Goal: Go to known website: Access a specific website the user already knows

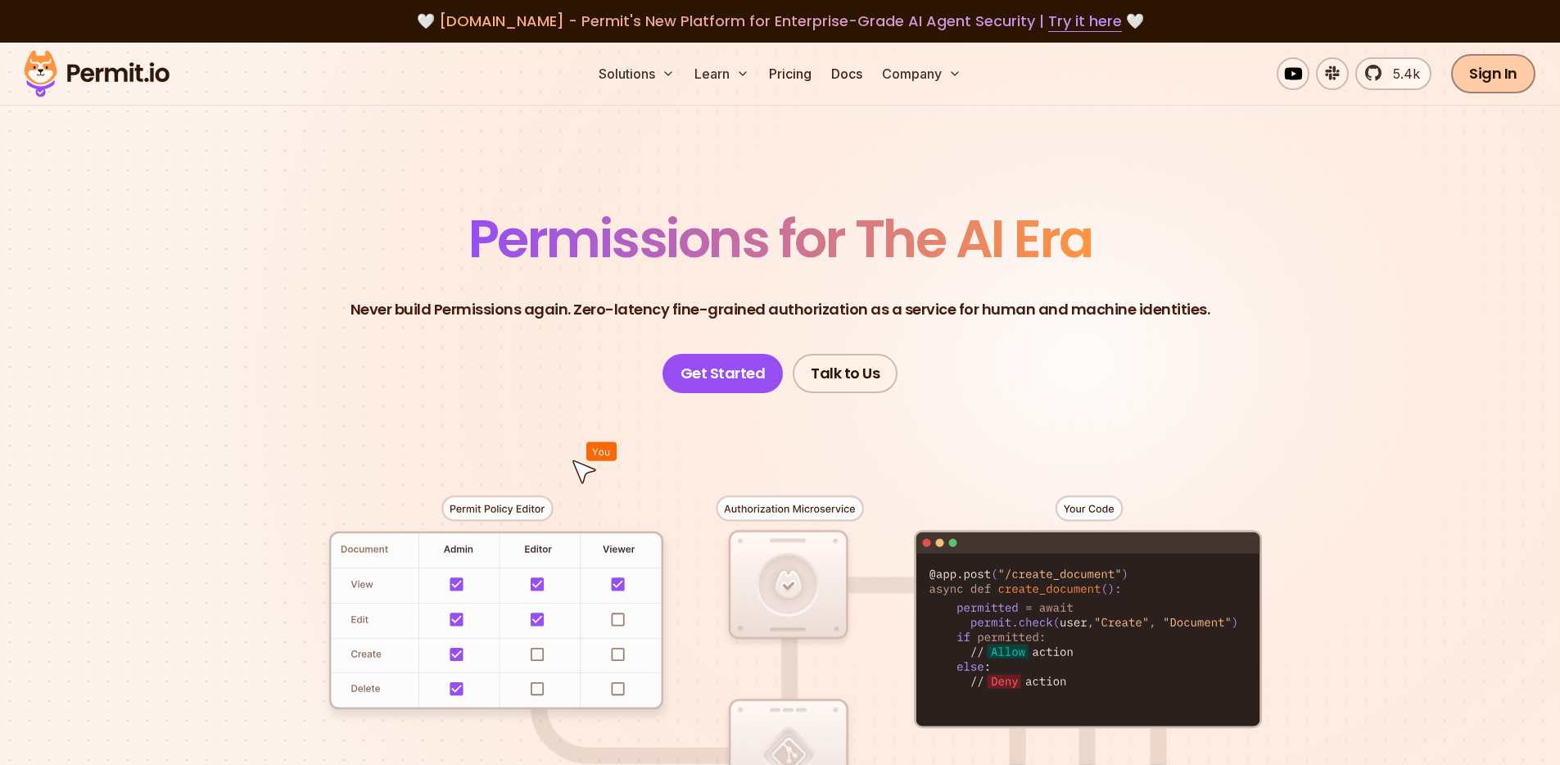
click at [1494, 68] on link "Sign In" at bounding box center [1493, 73] width 84 height 39
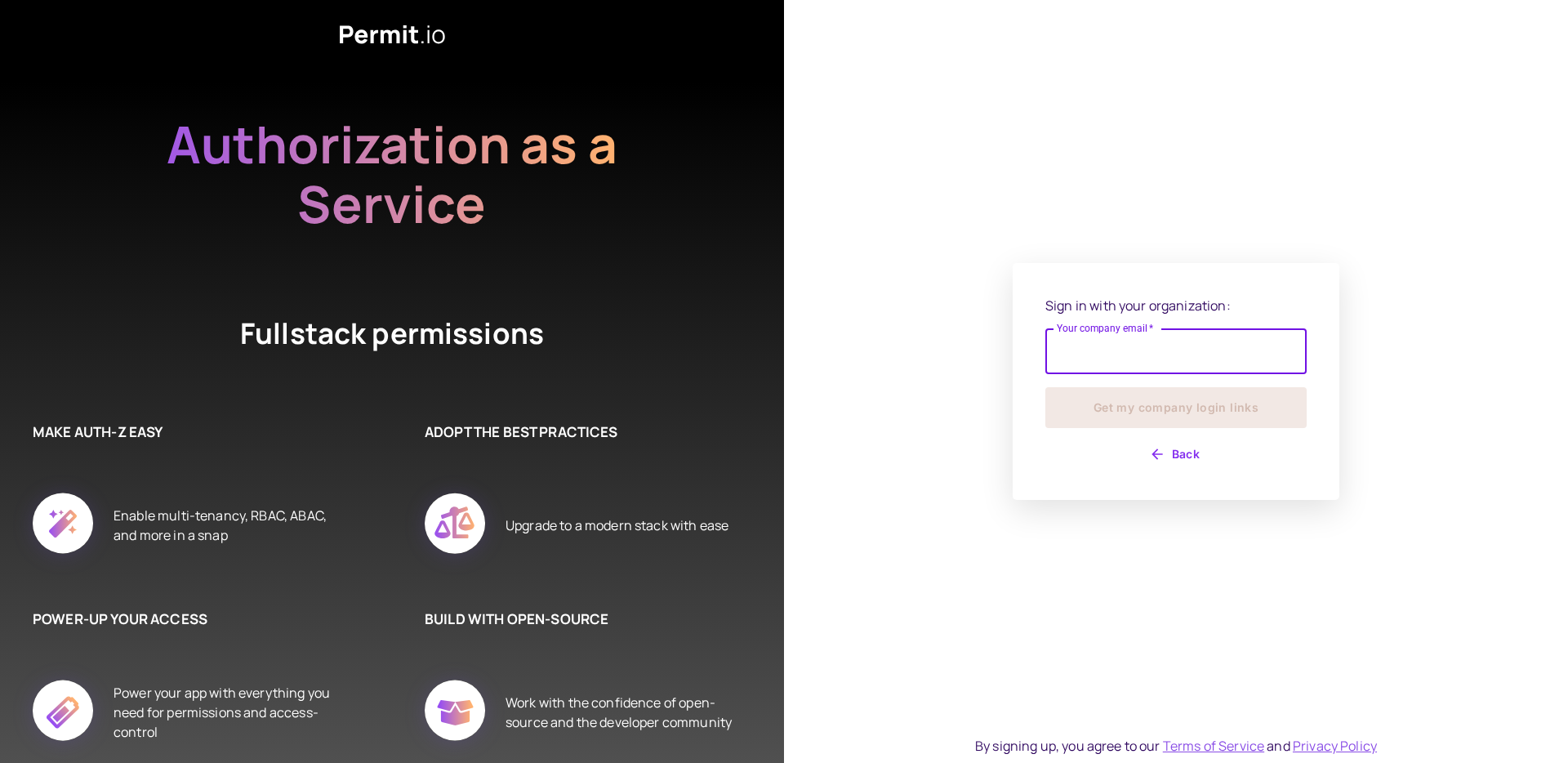
click at [1110, 345] on input "Your company email   *" at bounding box center [1176, 351] width 261 height 46
type input "**********"
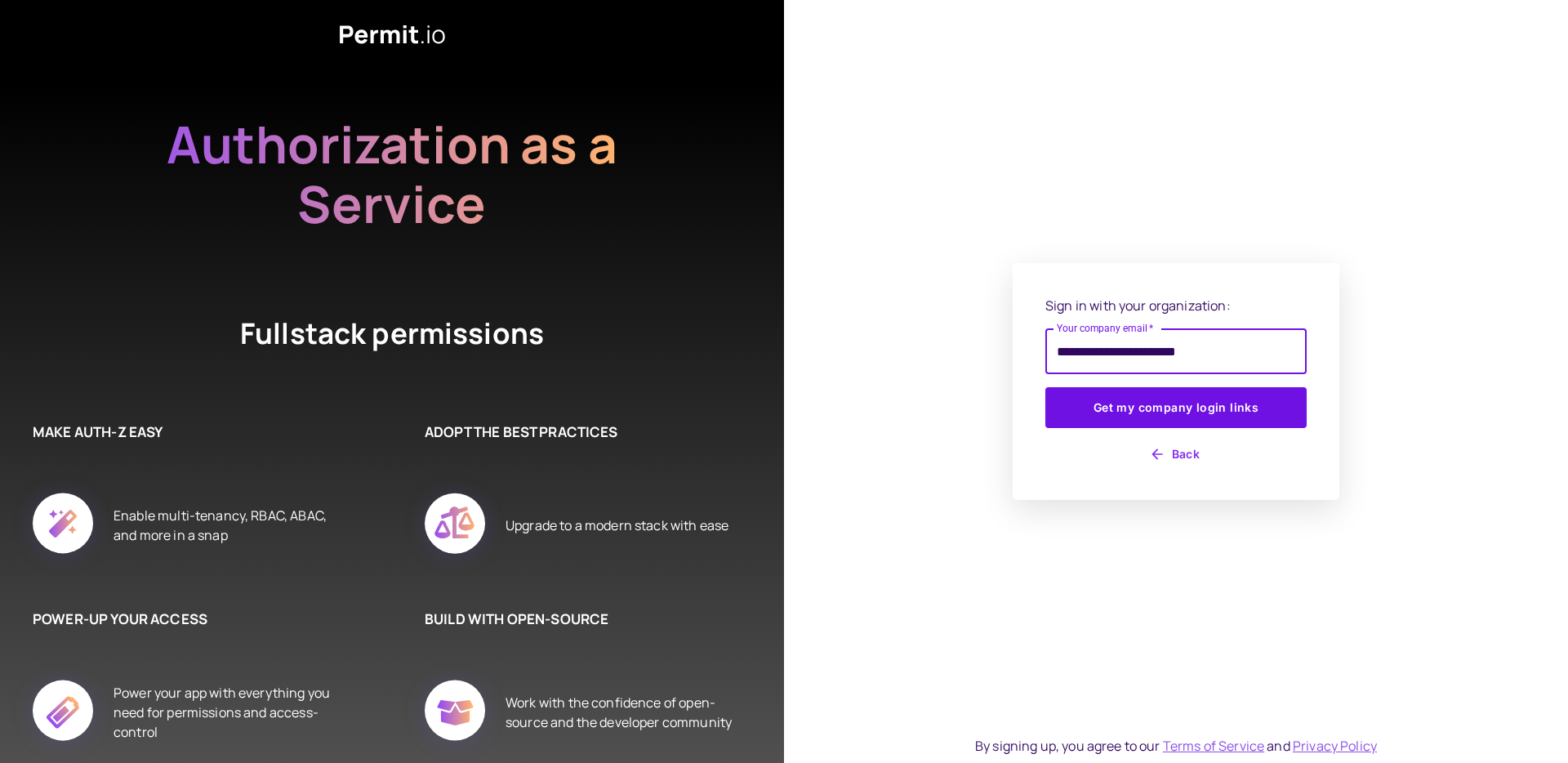
click at [1160, 428] on div "**********" at bounding box center [1176, 381] width 261 height 172
click at [1164, 417] on button "Get my company login links" at bounding box center [1176, 407] width 261 height 41
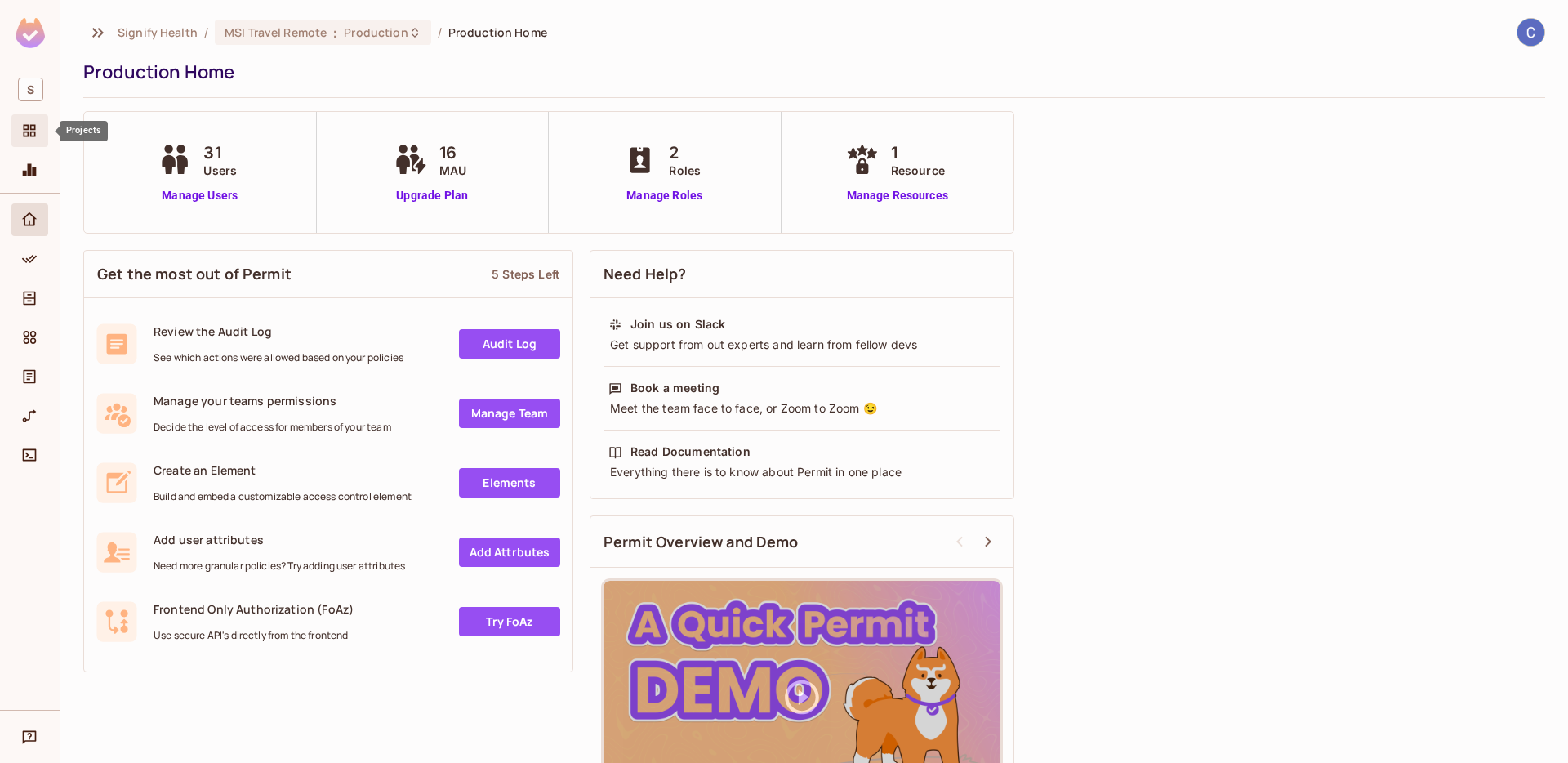
click at [39, 133] on div "Projects" at bounding box center [32, 131] width 28 height 20
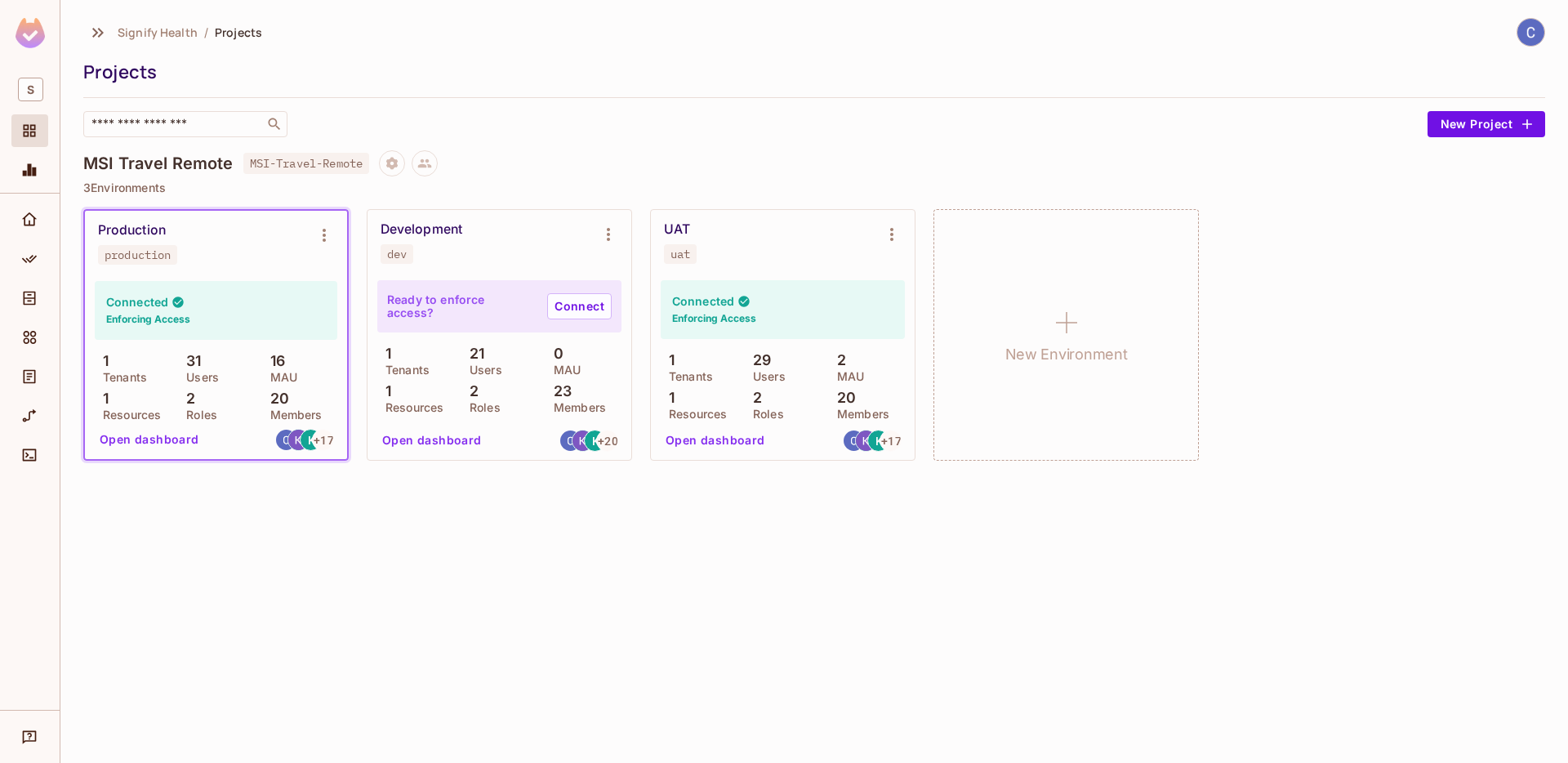
click at [332, 183] on p "3 Environments" at bounding box center [815, 188] width 1462 height 13
click at [333, 161] on span "MSI-Travel-Remote" at bounding box center [306, 163] width 127 height 21
drag, startPoint x: 202, startPoint y: 186, endPoint x: 998, endPoint y: 187, distance: 796.0
click at [202, 186] on p "3 Environments" at bounding box center [815, 188] width 1462 height 13
drag, startPoint x: 1020, startPoint y: 158, endPoint x: 747, endPoint y: 161, distance: 273.0
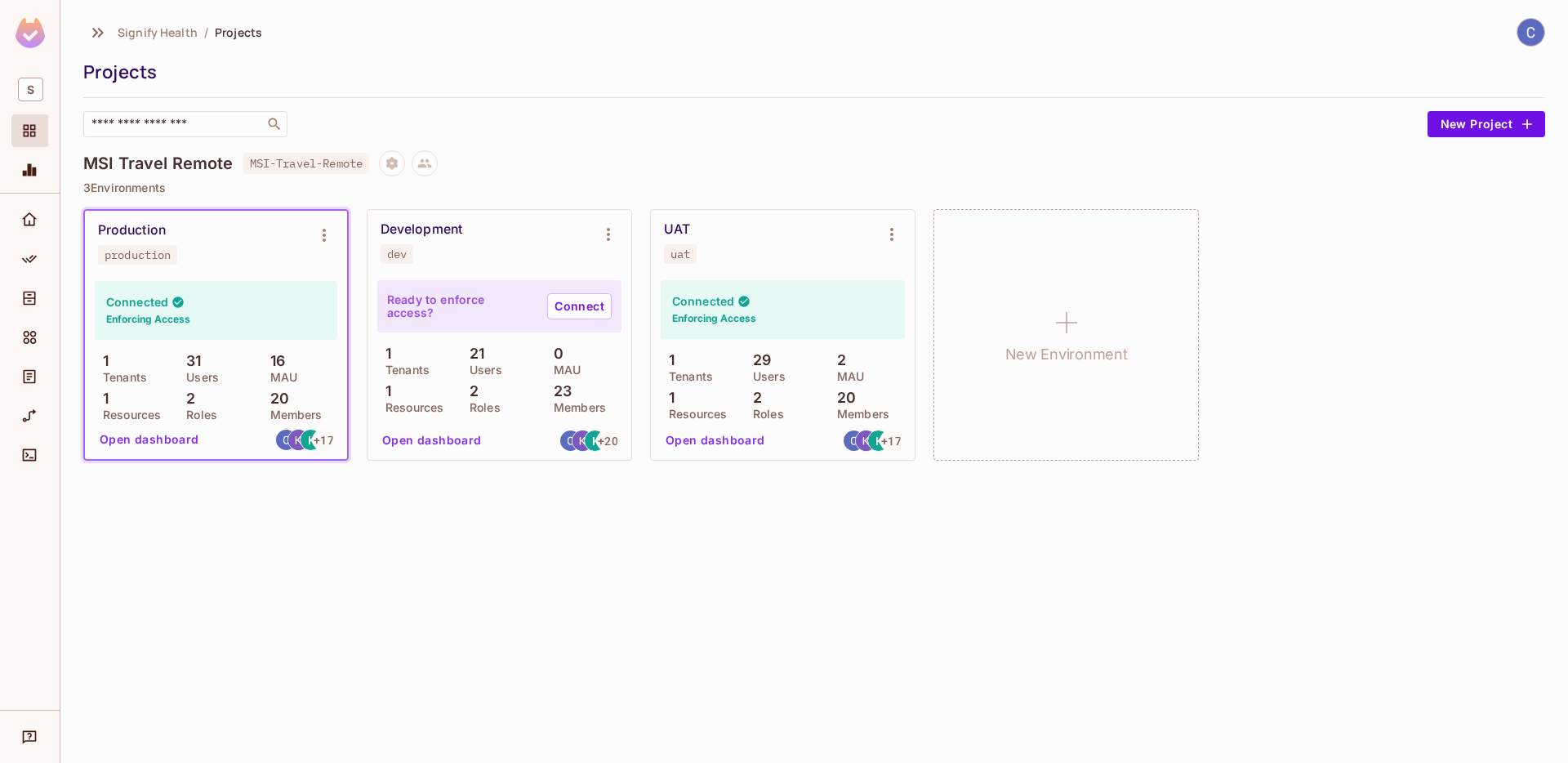
click at [1020, 158] on div "MSI Travel Remote MSI-Travel-Remote" at bounding box center [815, 164] width 1462 height 26
